Goal: Check status

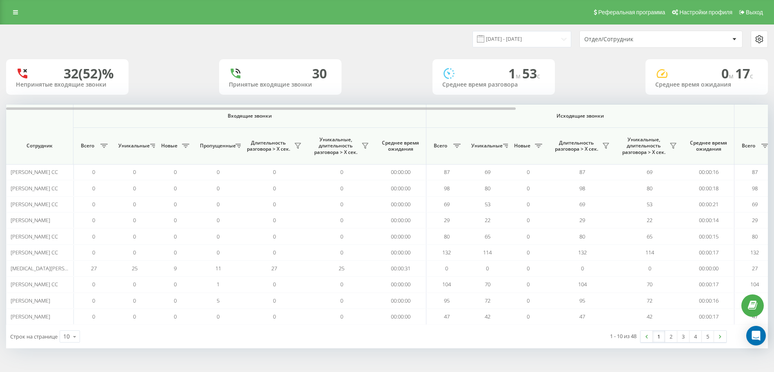
click at [632, 41] on div "Отдел/Сотрудник" at bounding box center [632, 39] width 97 height 7
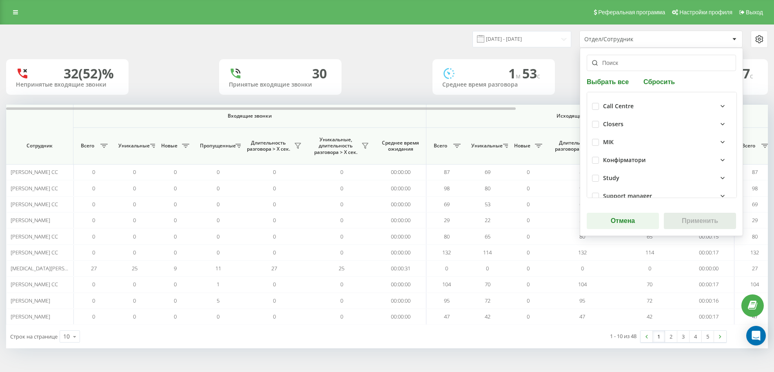
click at [593, 118] on div "Closers" at bounding box center [661, 124] width 139 height 18
click at [597, 121] on label at bounding box center [595, 121] width 7 height 0
checkbox input "true"
click at [697, 228] on button "Применить" at bounding box center [700, 221] width 72 height 16
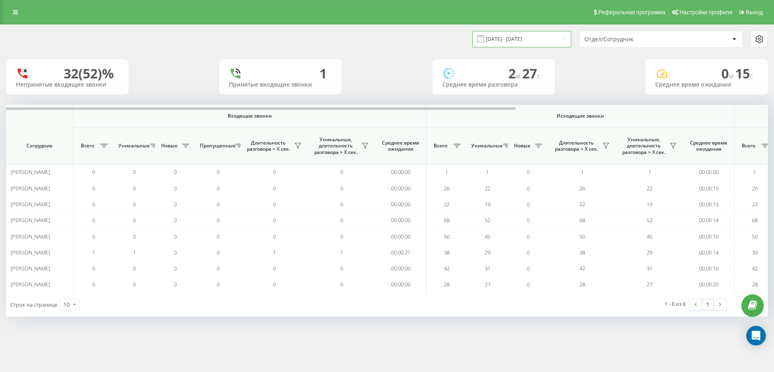
click at [540, 42] on input "[DATE] - [DATE]" at bounding box center [521, 39] width 99 height 16
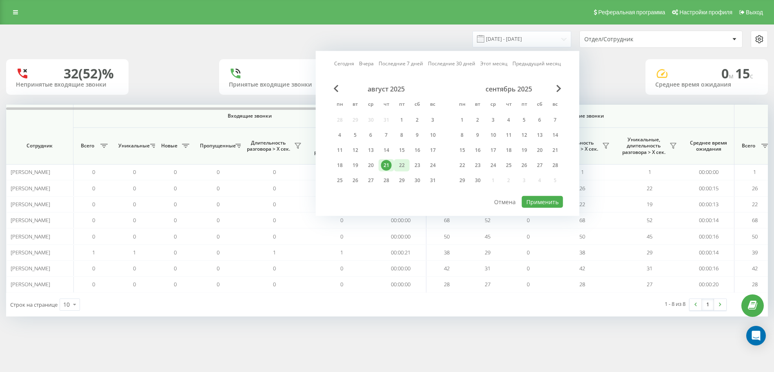
click at [397, 163] on div "22" at bounding box center [401, 165] width 11 height 11
click at [540, 190] on div "август 2025 пн вт ср чт пт сб вс 28 29 30 31 1 2 3 4 5 6 7 8 9 10 11 12 13 14 1…" at bounding box center [447, 140] width 231 height 110
click at [544, 198] on button "Применить" at bounding box center [542, 202] width 41 height 12
type input "[DATE] - [DATE]"
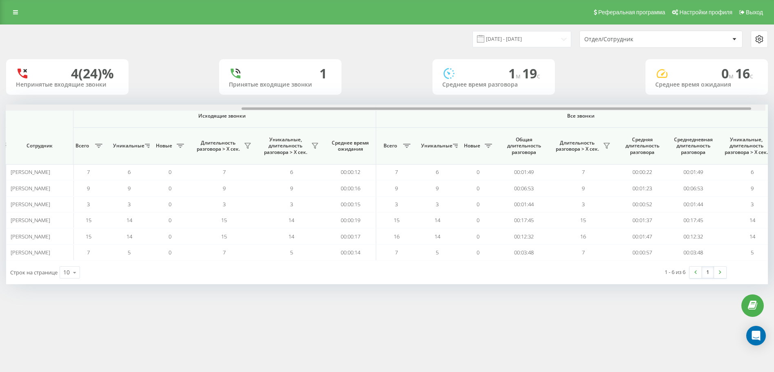
scroll to position [0, 376]
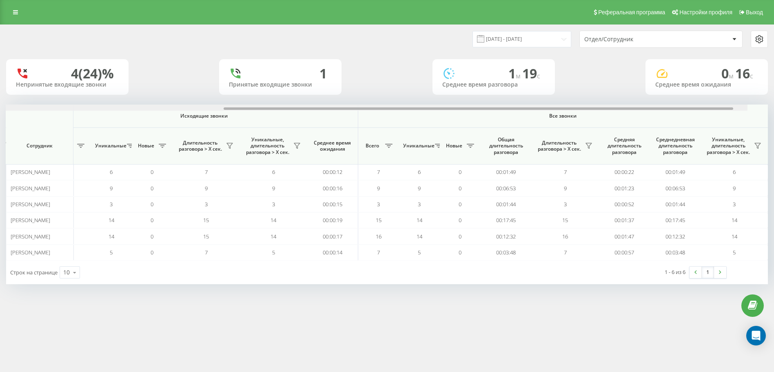
drag, startPoint x: 427, startPoint y: 108, endPoint x: 685, endPoint y: 86, distance: 258.4
click at [685, 86] on div "[DATE] - [DATE] Отдел/Сотрудник 4 (24)% Непринятые входящие звонки 1 Принятые в…" at bounding box center [387, 154] width 762 height 259
